Goal: Use online tool/utility

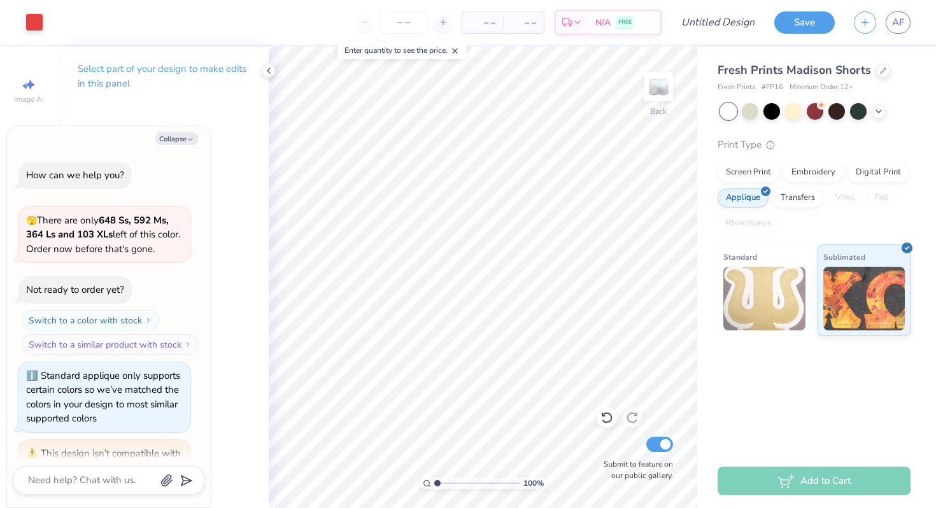
scroll to position [607, 0]
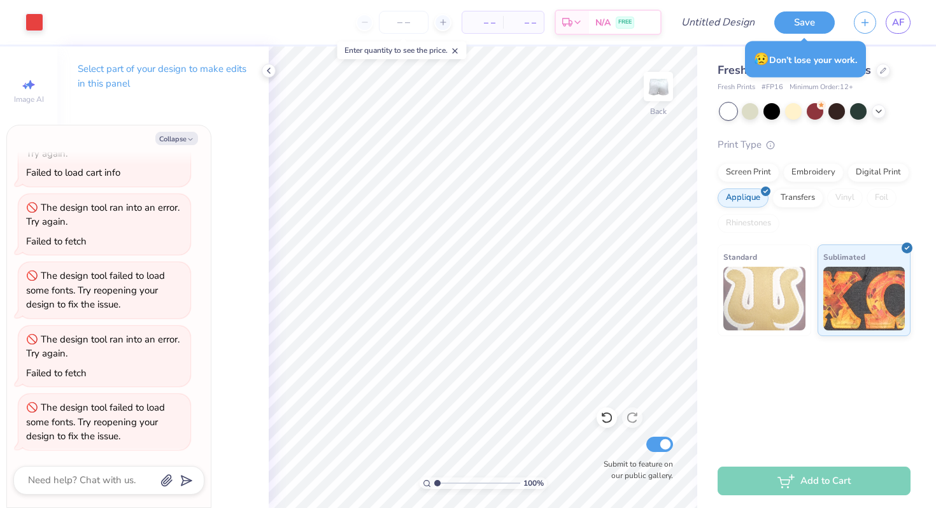
type textarea "x"
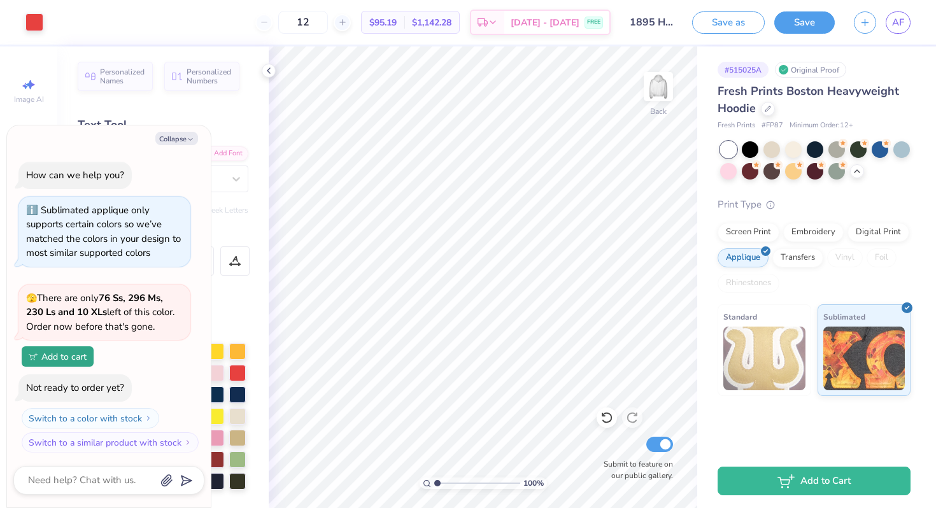
scroll to position [1672, 0]
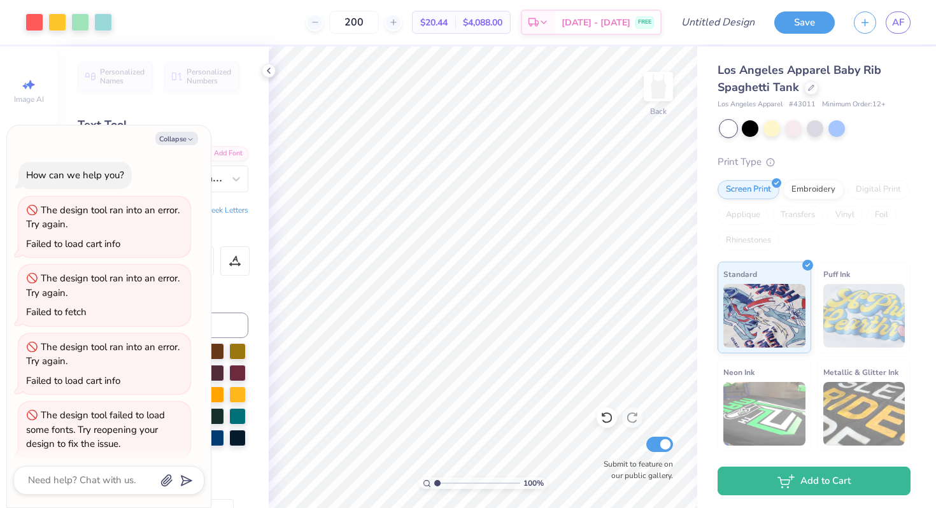
scroll to position [276, 0]
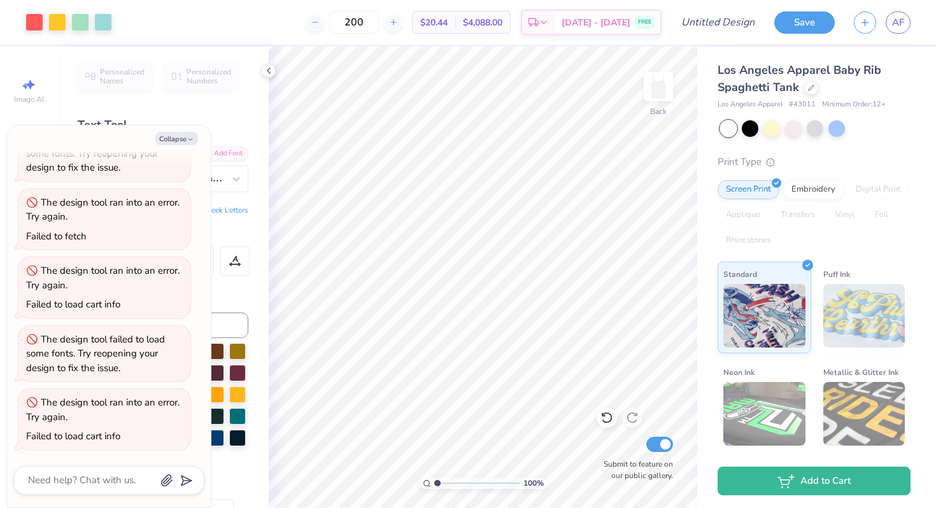
type textarea "x"
